Goal: Answer question/provide support: Share knowledge or assist other users

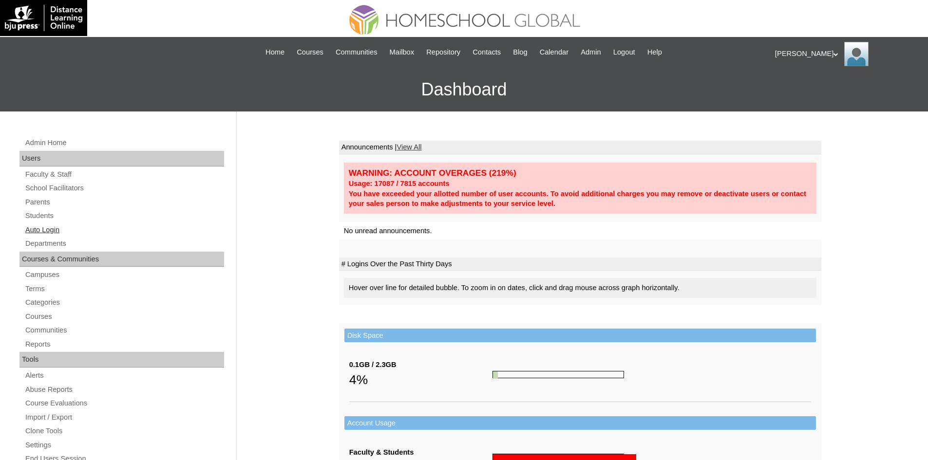
click at [53, 231] on link "Auto Login" at bounding box center [124, 230] width 200 height 12
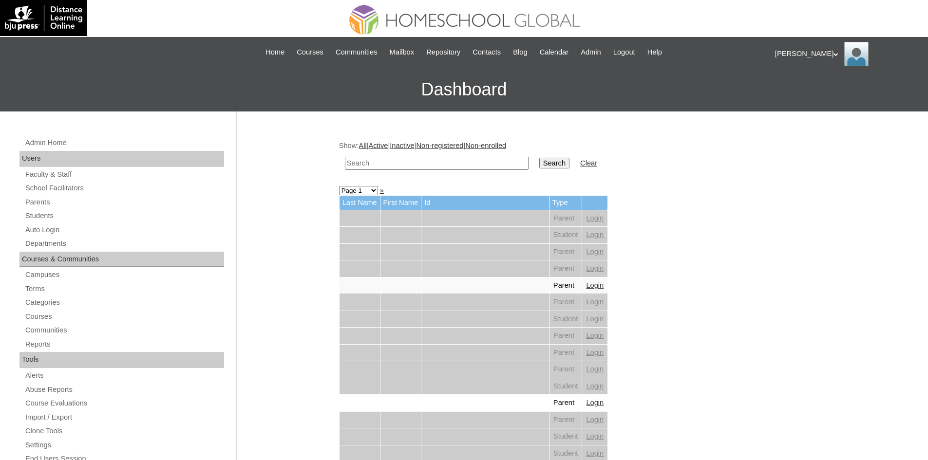
paste input "MHS00218-TECHPH2025"
type input "MHS00218-TECHPH2025"
click at [539, 166] on input "Search" at bounding box center [554, 163] width 30 height 11
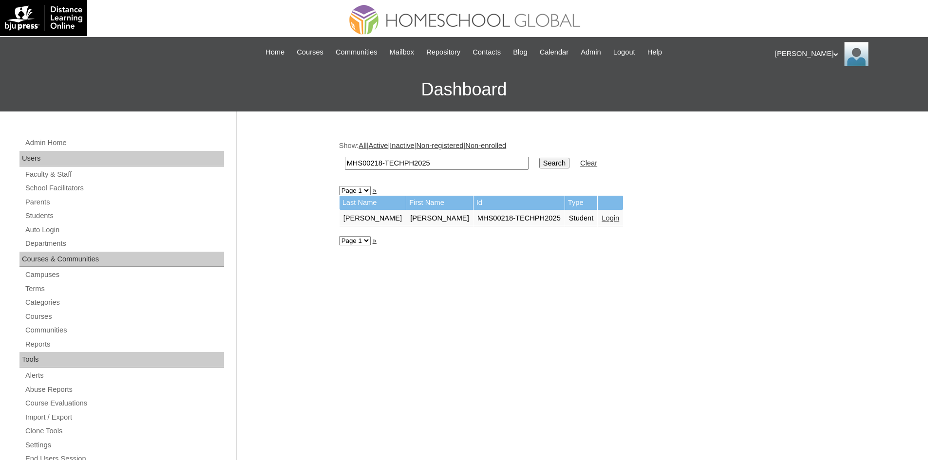
click at [601, 220] on link "Login" at bounding box center [610, 218] width 18 height 8
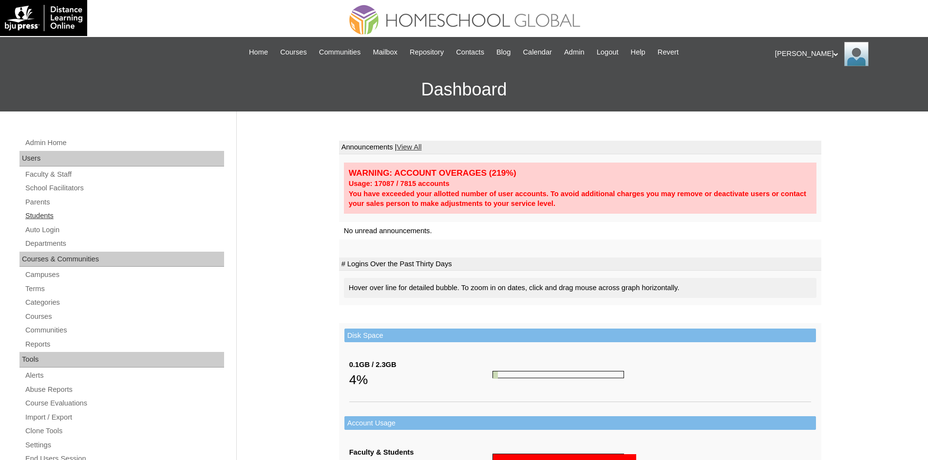
click at [40, 216] on link "Students" at bounding box center [124, 216] width 200 height 12
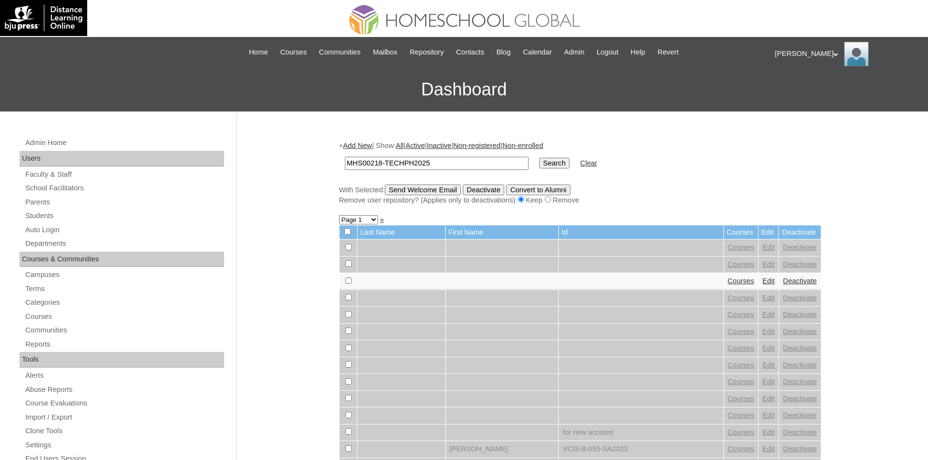
type input "MHS00218-TECHPH2025"
click at [539, 165] on input "Search" at bounding box center [554, 163] width 30 height 11
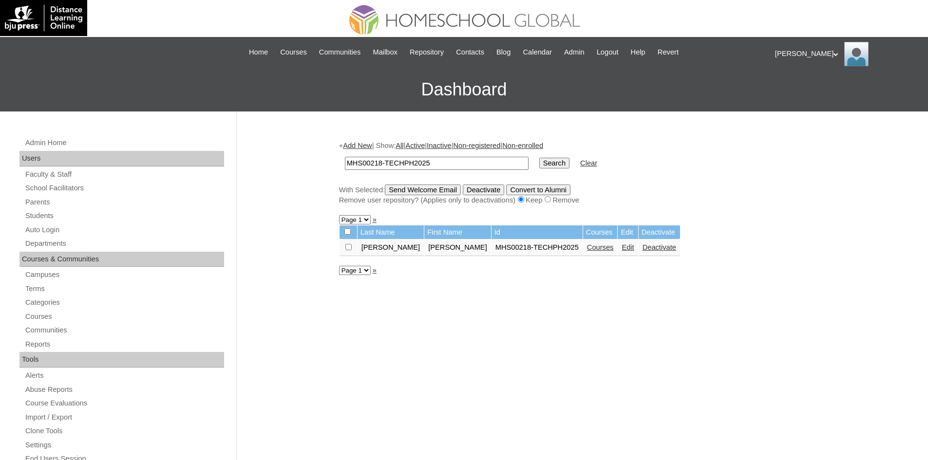
click at [587, 250] on link "Courses" at bounding box center [600, 247] width 27 height 8
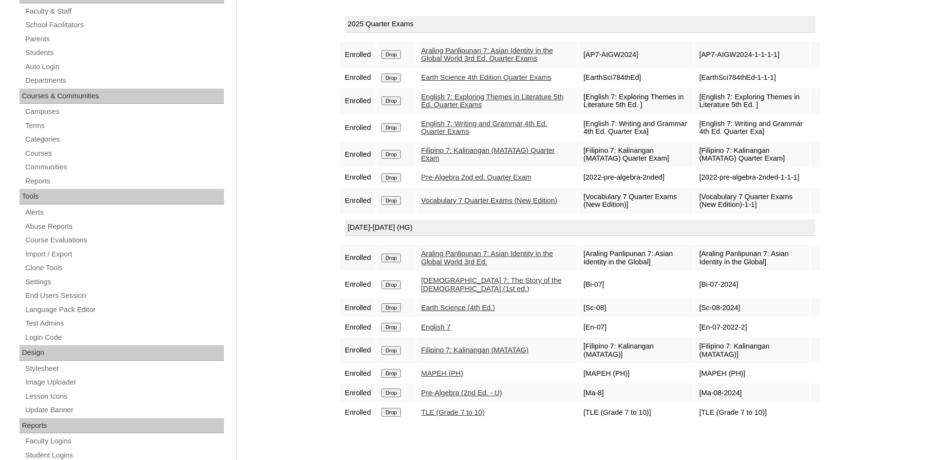
scroll to position [243, 0]
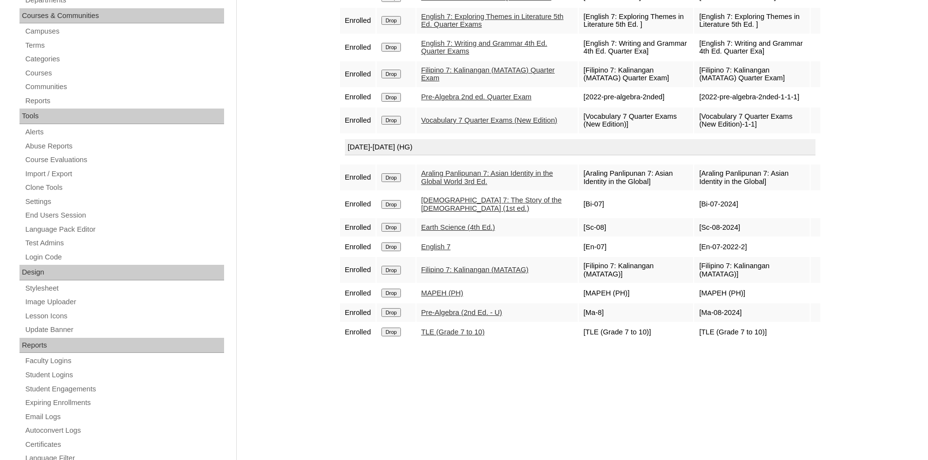
click at [458, 186] on link "Araling Panlipunan 7: Asian Identity in the Global World 3rd Ed." at bounding box center [487, 177] width 132 height 16
